Goal: Use online tool/utility: Utilize a website feature to perform a specific function

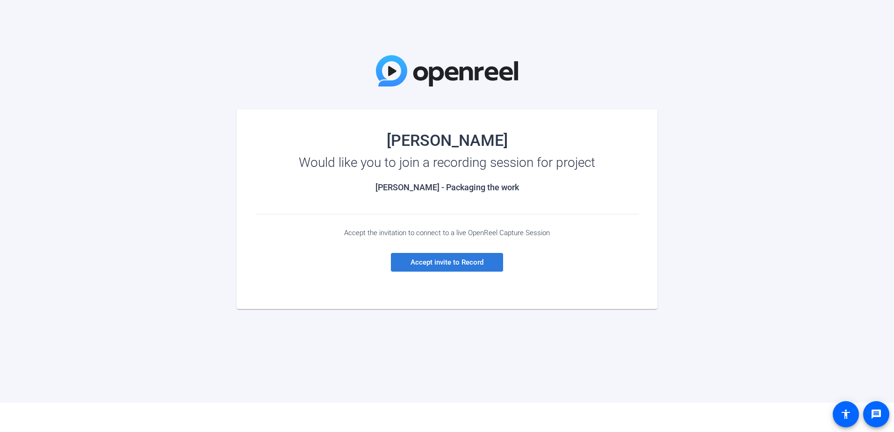
click at [447, 260] on span "Accept invite to Record" at bounding box center [446, 262] width 73 height 8
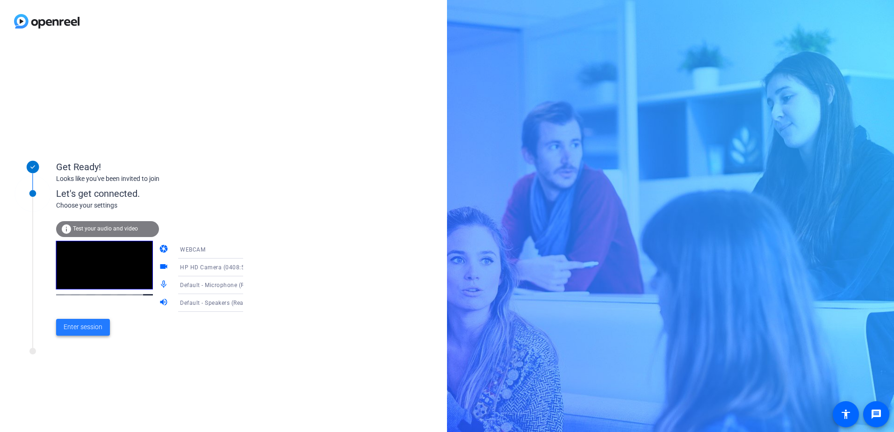
click at [91, 329] on span "Enter session" at bounding box center [83, 327] width 39 height 10
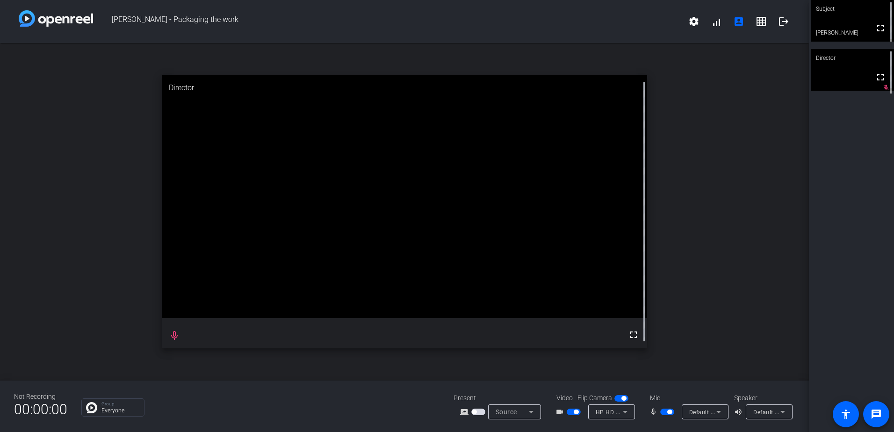
click at [78, 193] on div "open_in_new Director fullscreen mic_none" at bounding box center [404, 212] width 809 height 338
click at [626, 414] on icon at bounding box center [624, 411] width 11 height 11
click at [626, 414] on div at bounding box center [447, 216] width 894 height 432
click at [718, 413] on icon at bounding box center [718, 412] width 5 height 2
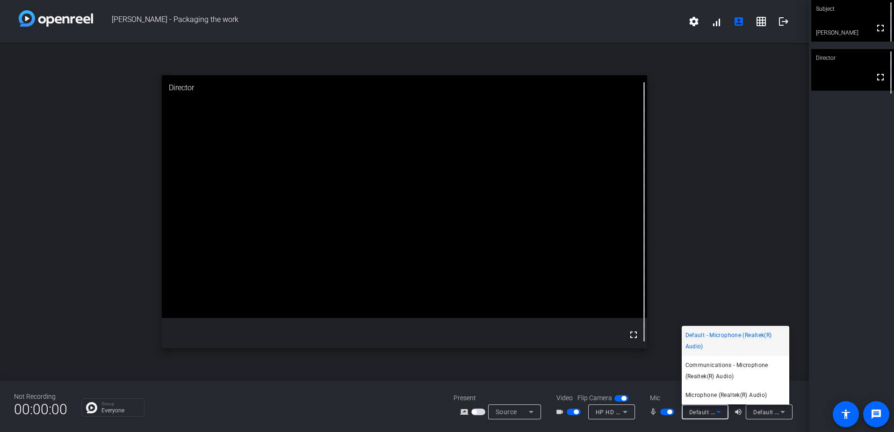
click at [720, 413] on div at bounding box center [447, 216] width 894 height 432
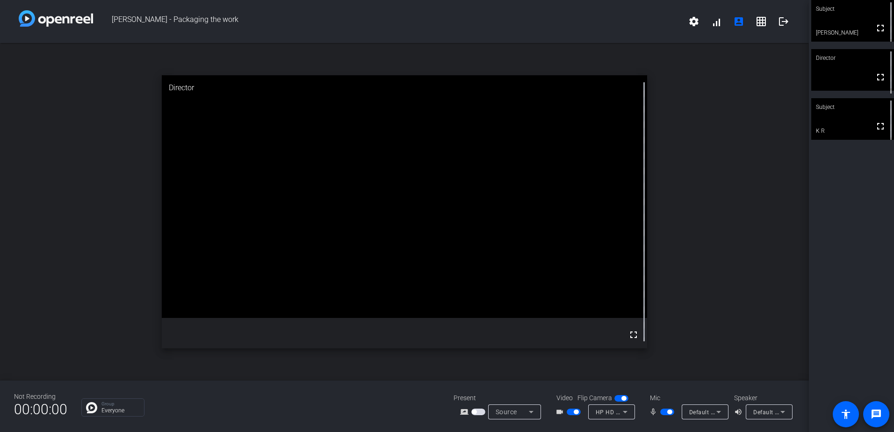
click at [866, 207] on div "Subject fullscreen [PERSON_NAME] Director fullscreen Subject fullscreen K R" at bounding box center [851, 216] width 85 height 432
click at [574, 413] on span "button" at bounding box center [576, 412] width 5 height 5
